Goal: Information Seeking & Learning: Learn about a topic

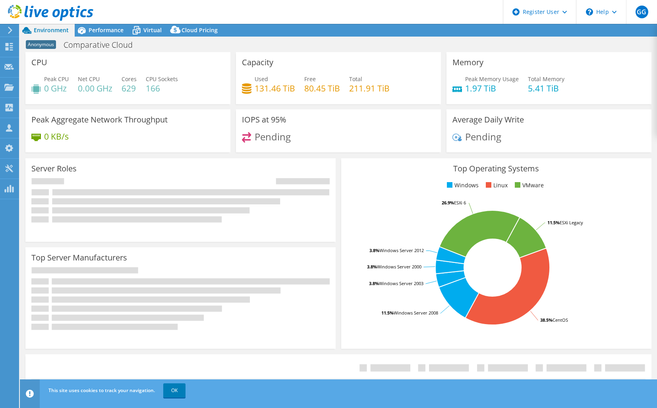
select select "USD"
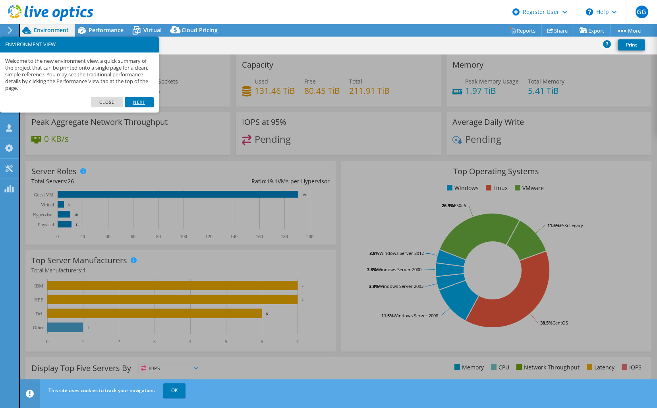
click at [133, 103] on link "Next" at bounding box center [139, 102] width 29 height 10
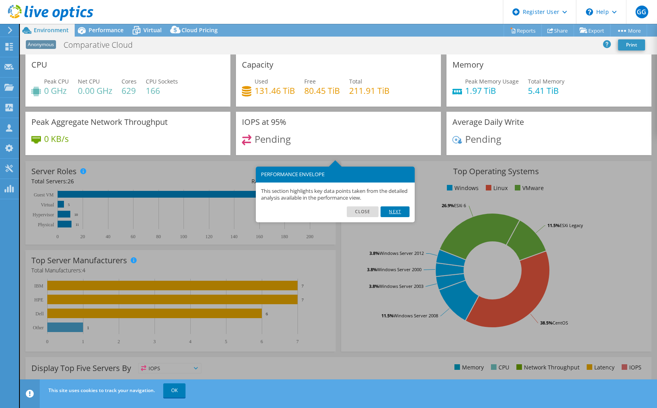
click at [392, 214] on link "Next" at bounding box center [395, 211] width 29 height 10
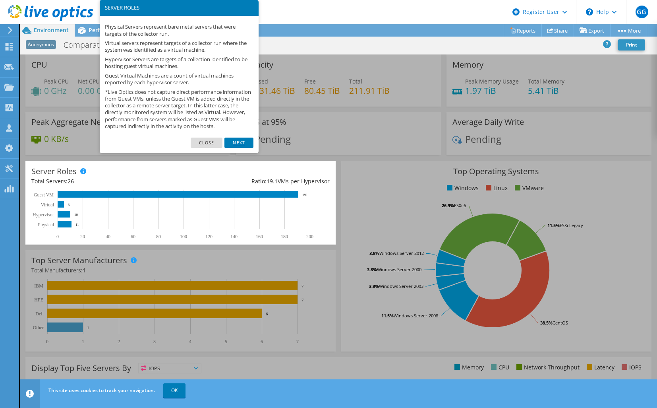
click at [243, 147] on link "Next" at bounding box center [238, 142] width 29 height 10
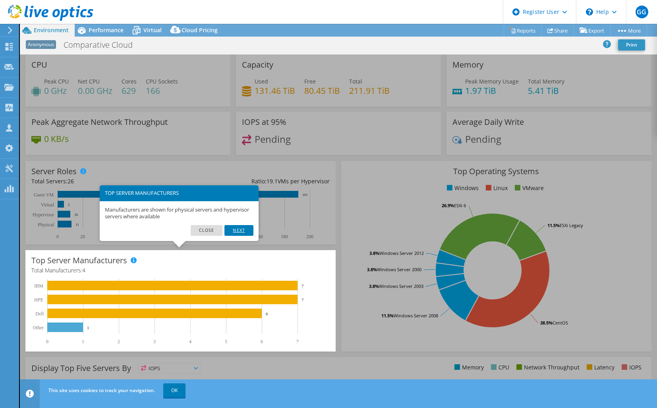
click at [236, 230] on link "Next" at bounding box center [238, 230] width 29 height 10
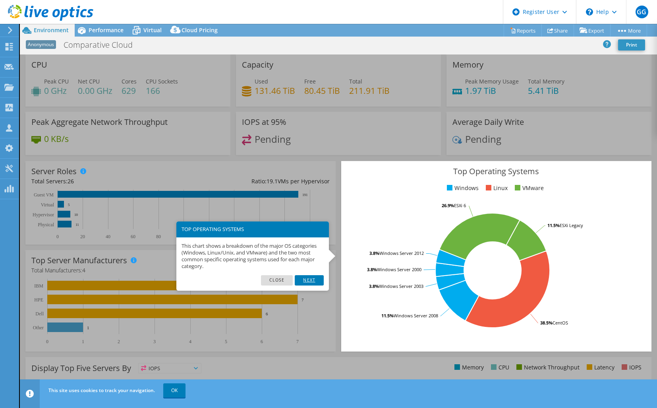
click at [312, 283] on link "Next" at bounding box center [309, 280] width 29 height 10
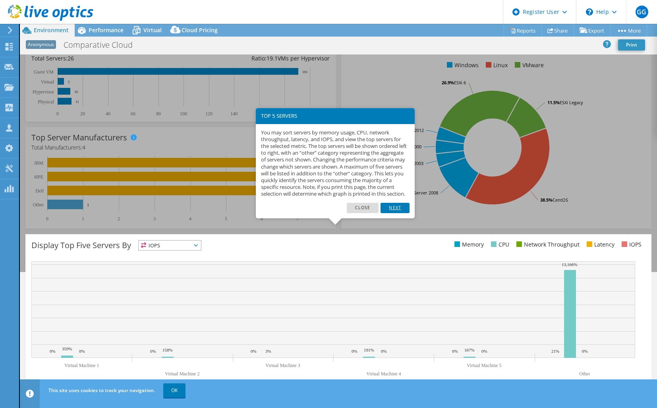
click at [393, 213] on link "Next" at bounding box center [395, 208] width 29 height 10
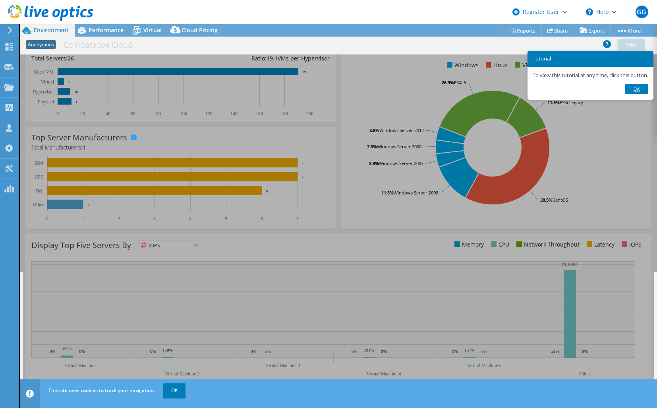
click at [639, 90] on link "Ok" at bounding box center [636, 89] width 23 height 10
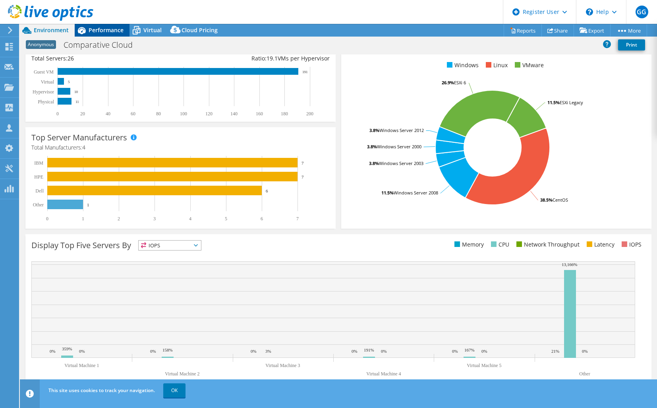
click at [110, 31] on span "Performance" at bounding box center [106, 30] width 35 height 8
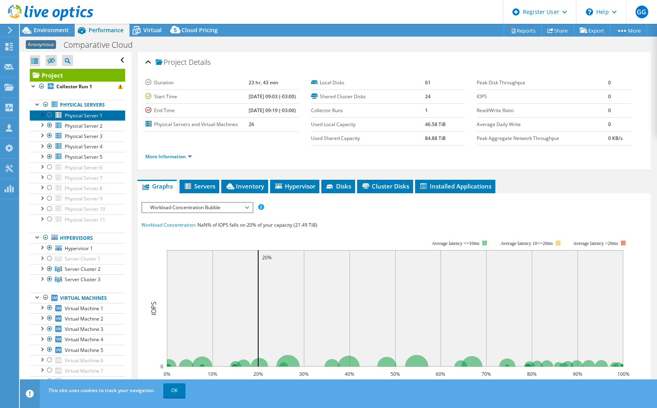
click at [87, 118] on span "Physical Server 1" at bounding box center [84, 115] width 38 height 7
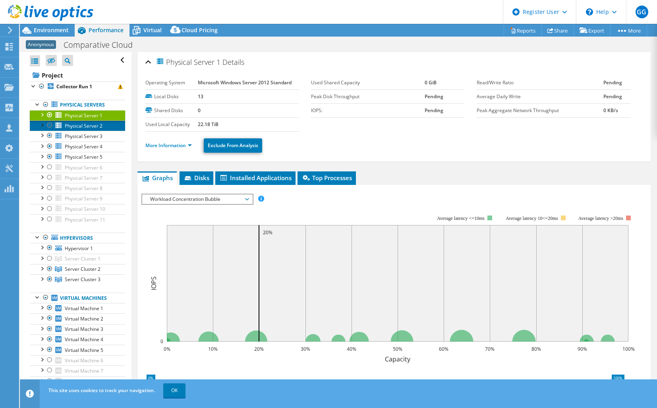
click at [79, 125] on span "Physical Server 2" at bounding box center [84, 125] width 38 height 7
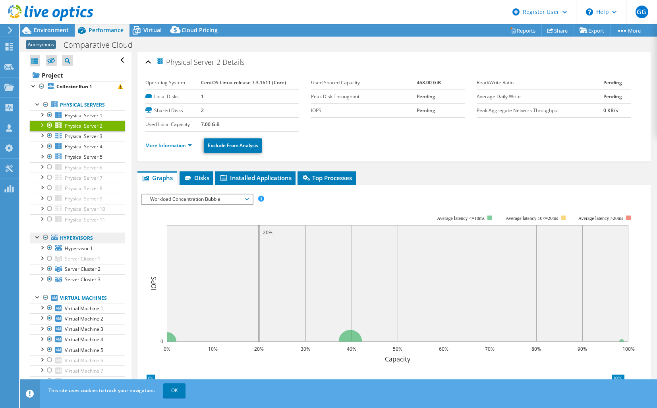
click at [62, 240] on link "Hypervisors" at bounding box center [77, 237] width 95 height 10
click at [68, 245] on span "Hypervisor 1" at bounding box center [79, 248] width 28 height 7
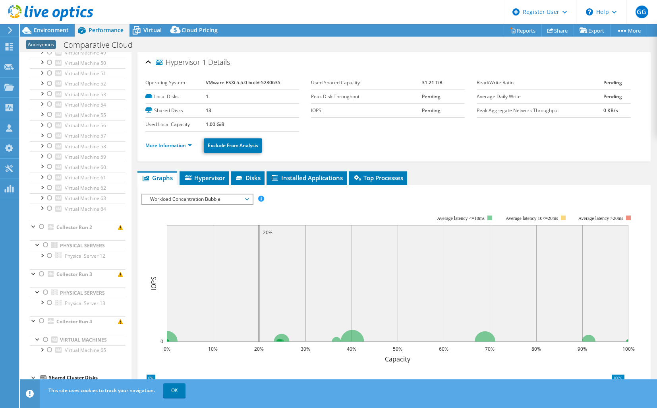
scroll to position [914, 0]
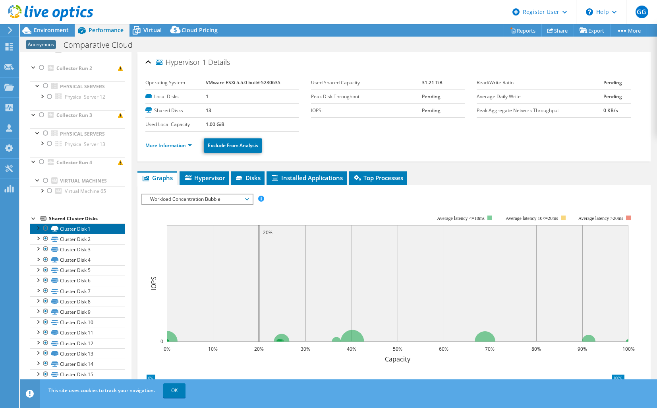
click at [72, 227] on link "Cluster Disk 1" at bounding box center [77, 228] width 95 height 10
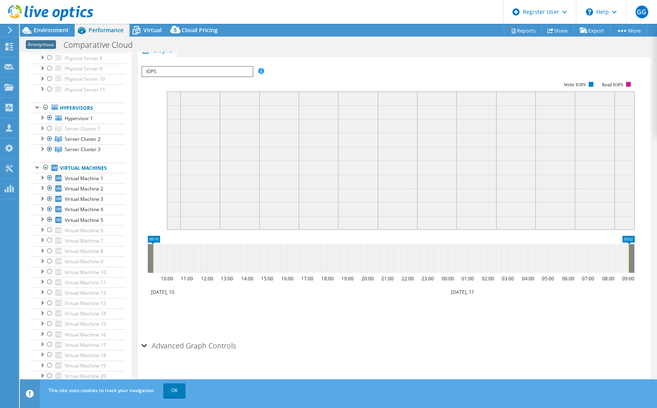
scroll to position [0, 0]
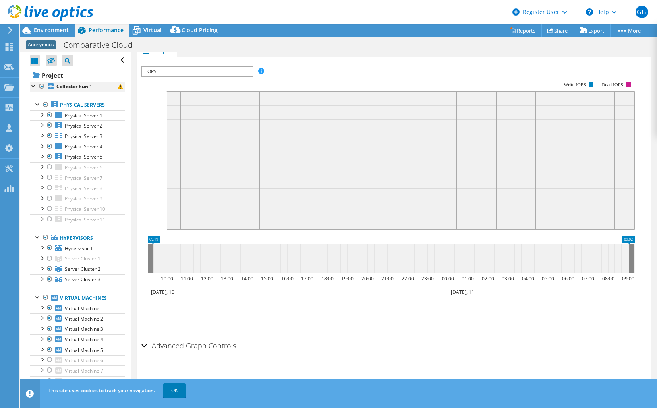
click at [33, 85] on div at bounding box center [34, 85] width 8 height 8
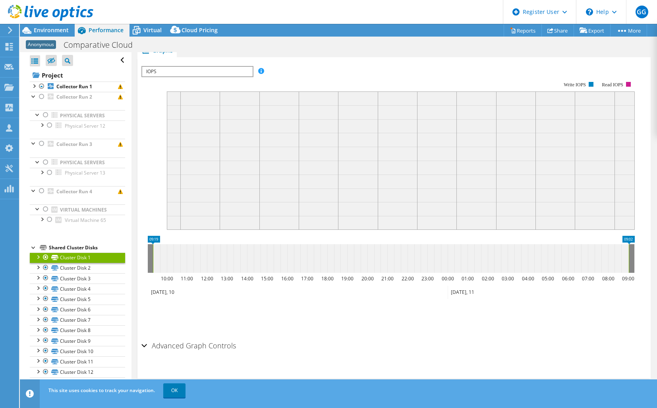
click at [32, 247] on div at bounding box center [34, 247] width 8 height 8
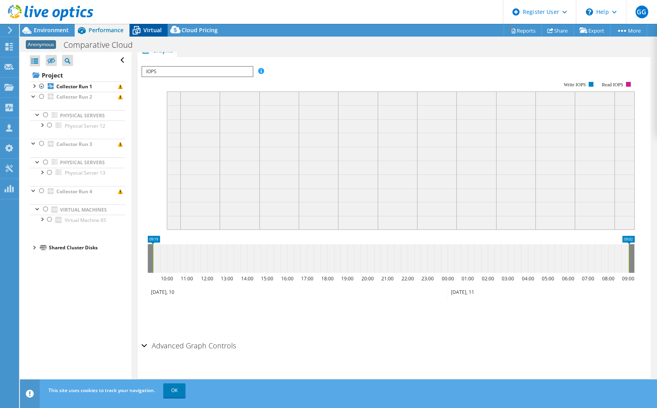
click at [152, 30] on span "Virtual" at bounding box center [152, 30] width 18 height 8
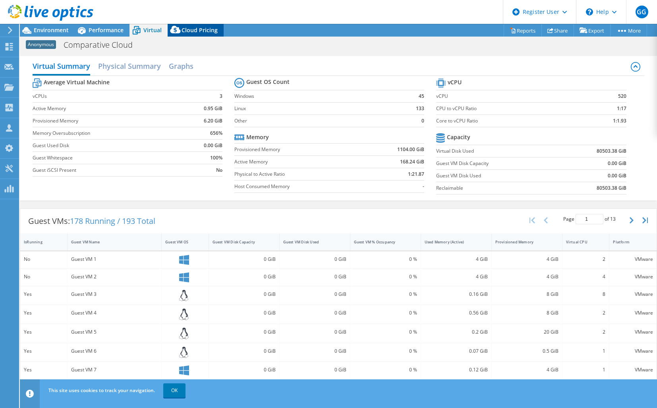
click at [200, 31] on span "Cloud Pricing" at bounding box center [200, 30] width 36 height 8
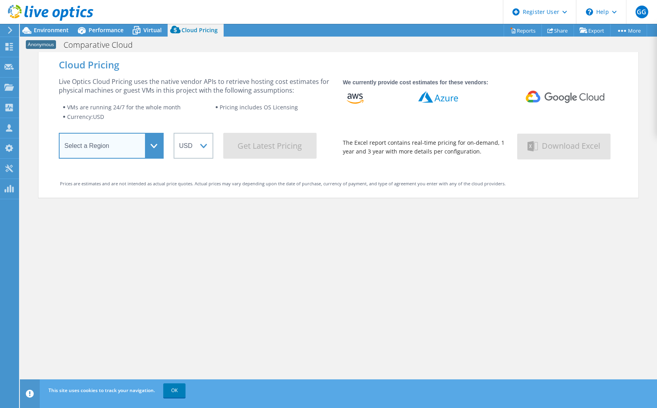
click at [154, 150] on select "Select a Region [GEOGRAPHIC_DATA] ([GEOGRAPHIC_DATA]) [GEOGRAPHIC_DATA] ([GEOGR…" at bounding box center [111, 146] width 105 height 26
click at [59, 135] on select "Select a Region [GEOGRAPHIC_DATA] ([GEOGRAPHIC_DATA]) [GEOGRAPHIC_DATA] ([GEOGR…" at bounding box center [111, 146] width 105 height 26
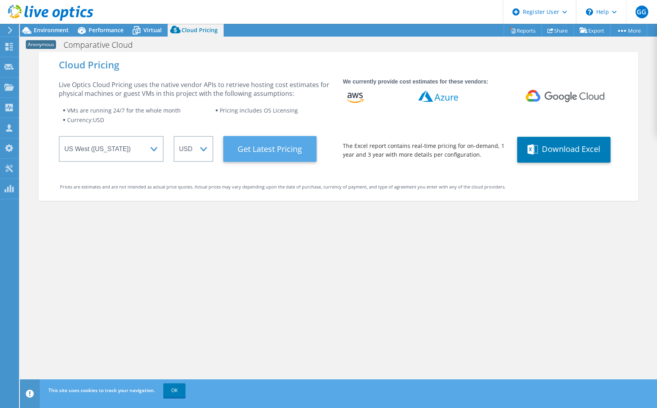
click at [272, 153] on Latest "Get Latest Pricing" at bounding box center [269, 149] width 93 height 26
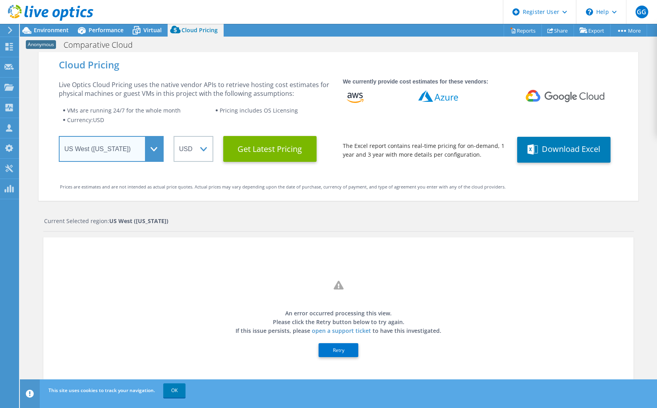
click at [143, 150] on select "Select a Region [GEOGRAPHIC_DATA] ([GEOGRAPHIC_DATA]) [GEOGRAPHIC_DATA] ([GEOGR…" at bounding box center [111, 149] width 105 height 26
select select "USEast"
click at [59, 136] on select "Select a Region [GEOGRAPHIC_DATA] ([GEOGRAPHIC_DATA]) [GEOGRAPHIC_DATA] ([GEOGR…" at bounding box center [111, 149] width 105 height 26
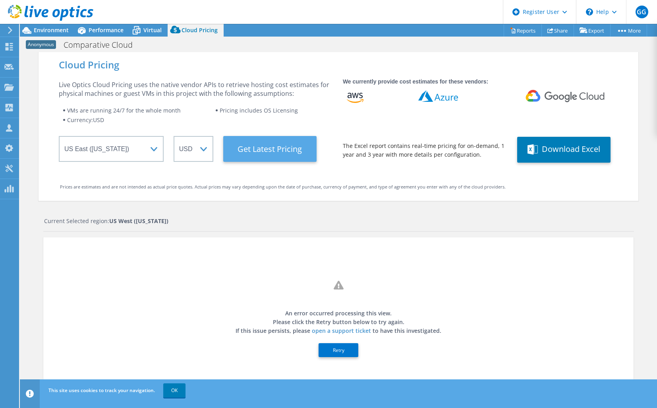
click at [292, 147] on Latest "Get Latest Pricing" at bounding box center [269, 149] width 93 height 26
